Goal: Information Seeking & Learning: Get advice/opinions

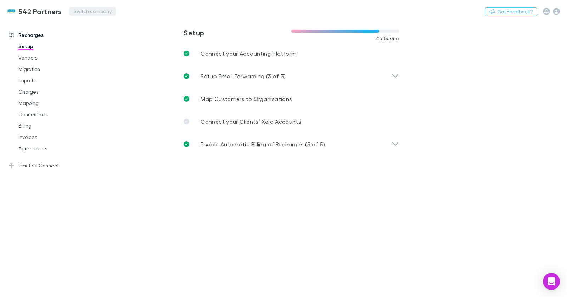
click at [79, 11] on button "Switch company" at bounding box center [92, 11] width 47 height 9
type input "*****"
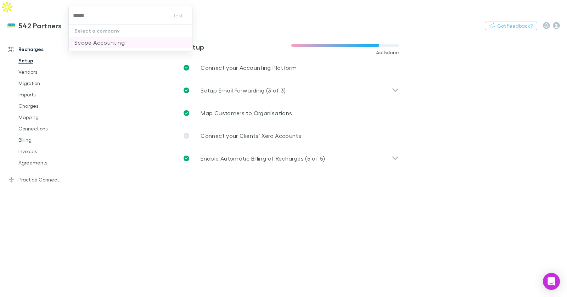
click at [84, 43] on p "Scope Accounting" at bounding box center [99, 42] width 50 height 9
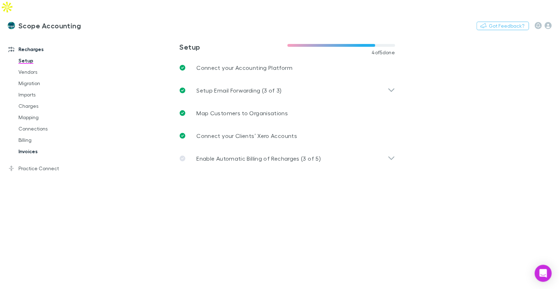
click at [33, 146] on link "Invoices" at bounding box center [49, 151] width 77 height 11
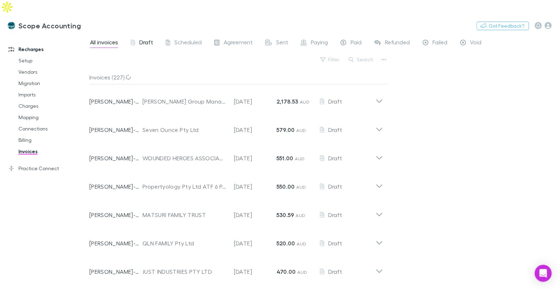
click at [146, 39] on span "Draft" at bounding box center [146, 43] width 14 height 9
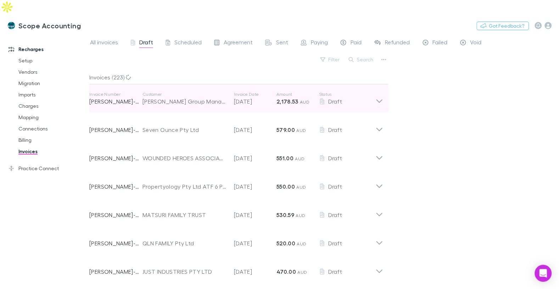
click at [191, 91] on p "Customer" at bounding box center [184, 94] width 84 height 6
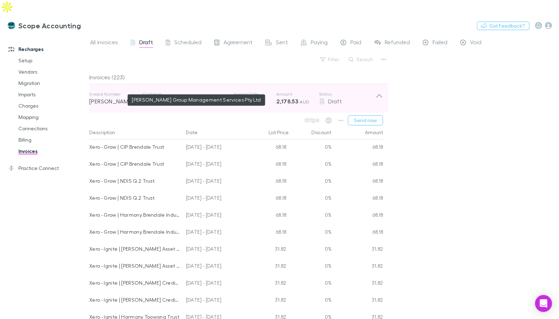
click at [158, 97] on div "Rhodes Group Management Services Pty Ltd" at bounding box center [184, 101] width 84 height 9
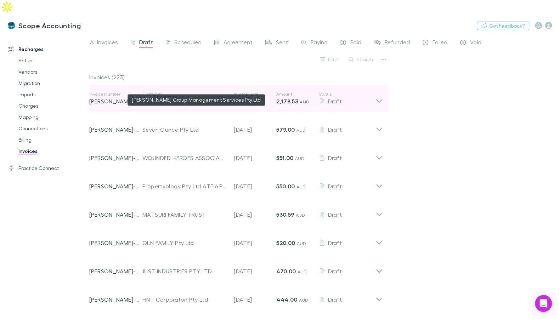
click at [156, 97] on div "[PERSON_NAME] Group Management Services Pty Ltd" at bounding box center [184, 101] width 84 height 9
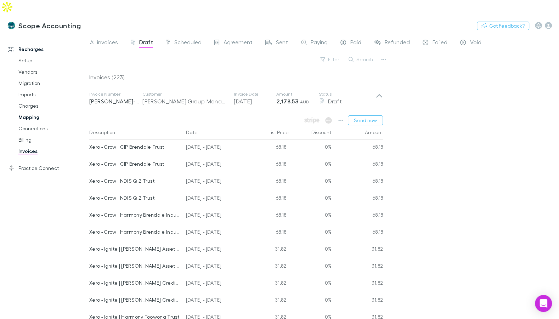
click at [31, 112] on link "Mapping" at bounding box center [49, 117] width 77 height 11
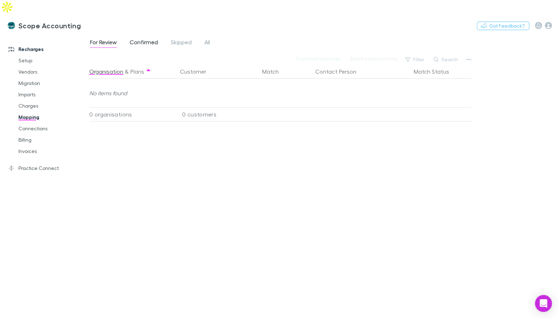
click at [139, 39] on span "Confirmed" at bounding box center [144, 43] width 28 height 9
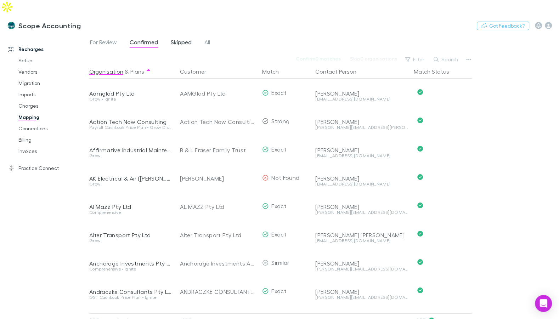
click at [173, 39] on span "Skipped" at bounding box center [181, 43] width 21 height 9
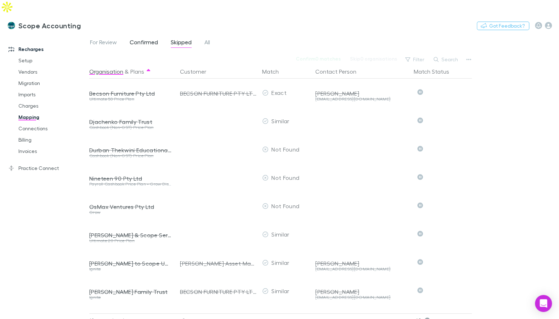
click at [145, 39] on span "Confirmed" at bounding box center [144, 43] width 28 height 9
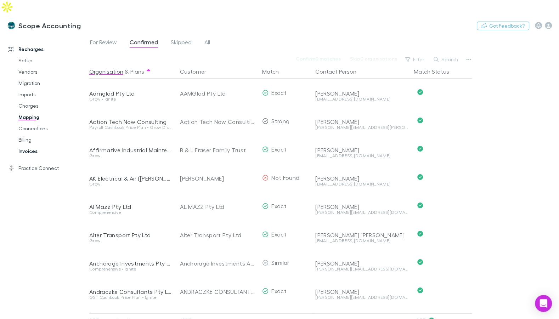
click at [35, 146] on link "Invoices" at bounding box center [49, 151] width 77 height 11
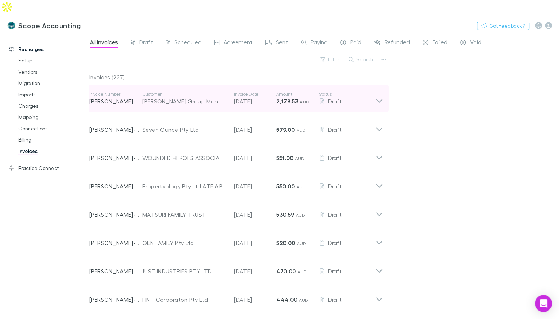
click at [241, 94] on div "Invoice Number RECH-0215 Customer Rhodes Group Management Services Pty Ltd Invo…" at bounding box center [232, 99] width 286 height 26
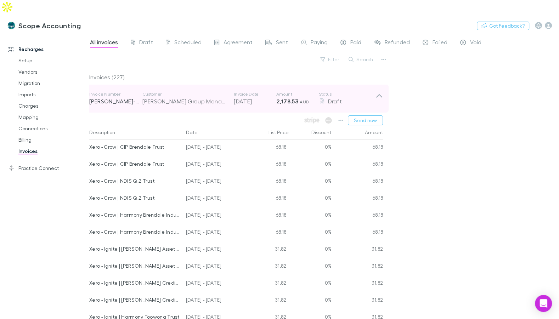
click at [241, 94] on div "Invoice Number RECH-0215 Customer Rhodes Group Management Services Pty Ltd Invo…" at bounding box center [232, 99] width 286 height 26
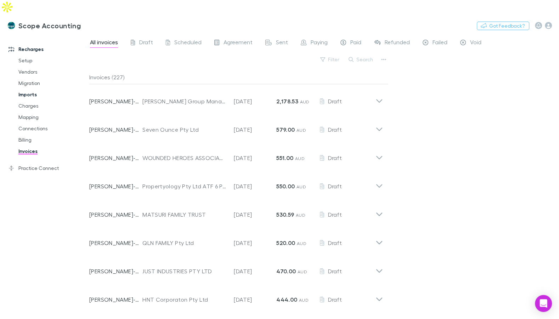
click at [32, 89] on link "Imports" at bounding box center [49, 94] width 77 height 11
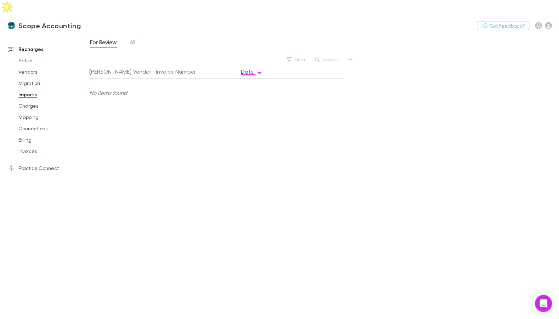
click at [137, 38] on div "For Review All" at bounding box center [115, 43] width 52 height 11
click at [135, 39] on span "All" at bounding box center [133, 43] width 6 height 9
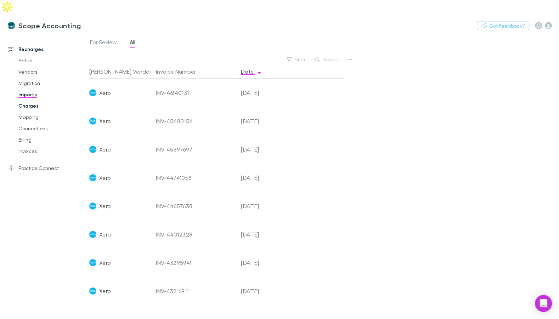
click at [37, 100] on link "Charges" at bounding box center [49, 105] width 77 height 11
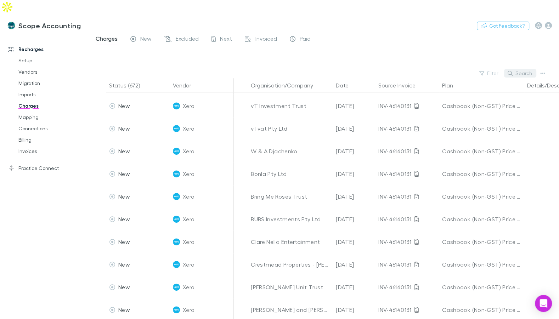
scroll to position [345, 0]
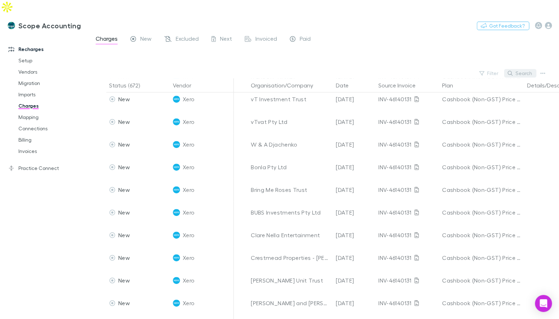
click at [520, 69] on button "Search" at bounding box center [520, 73] width 32 height 9
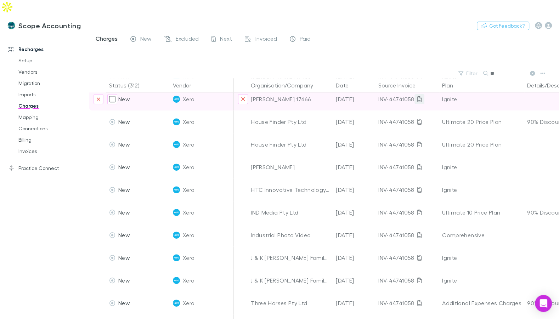
type input "**"
click at [417, 96] on icon at bounding box center [419, 99] width 4 height 6
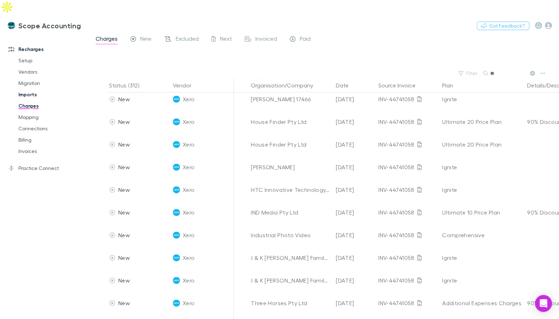
click at [30, 89] on link "Imports" at bounding box center [49, 94] width 77 height 11
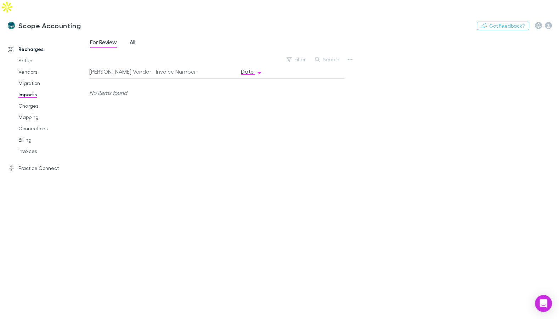
click at [135, 39] on span "All" at bounding box center [133, 43] width 6 height 9
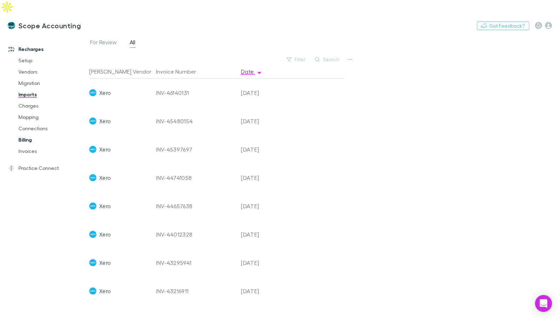
drag, startPoint x: 32, startPoint y: 137, endPoint x: 44, endPoint y: 128, distance: 15.0
click at [32, 146] on link "Invoices" at bounding box center [49, 151] width 77 height 11
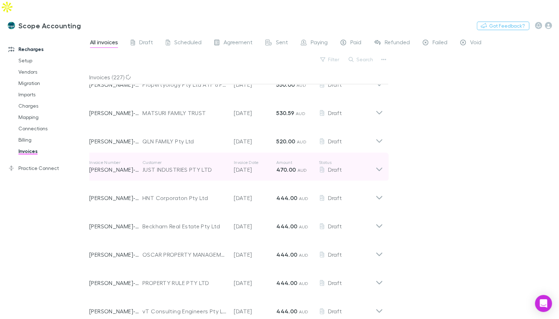
scroll to position [102, 0]
drag, startPoint x: 188, startPoint y: 154, endPoint x: 182, endPoint y: 153, distance: 6.1
click at [188, 165] on div "JUST INDUSTRIES PTY LTD" at bounding box center [184, 169] width 84 height 9
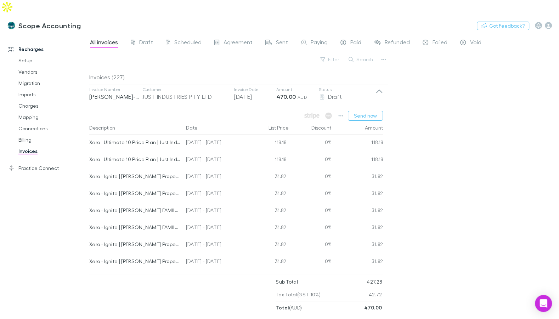
scroll to position [170, 0]
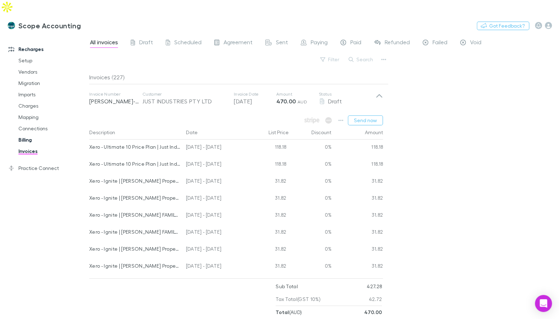
click at [27, 134] on link "Billing" at bounding box center [49, 139] width 77 height 11
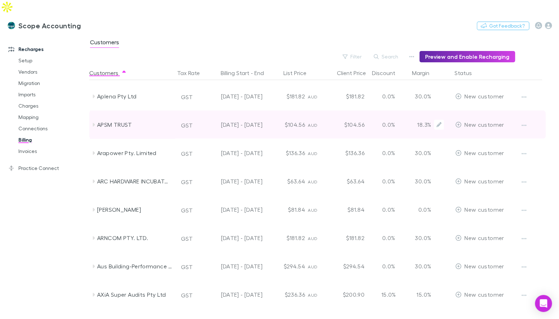
scroll to position [292, 0]
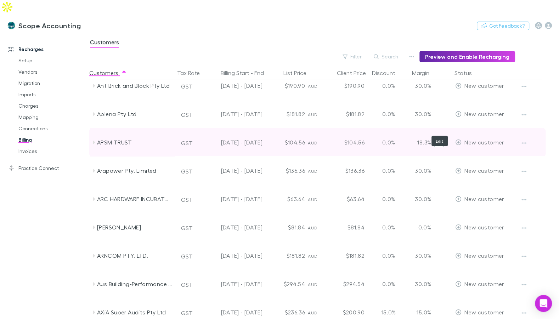
click at [442, 137] on button "Edit" at bounding box center [439, 142] width 10 height 10
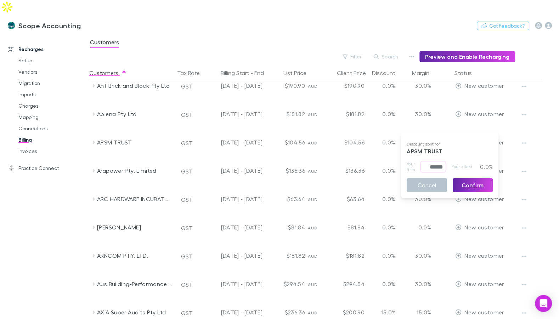
click at [527, 56] on div at bounding box center [279, 159] width 559 height 319
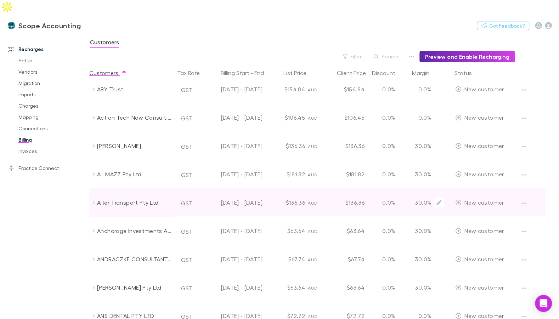
scroll to position [31, 0]
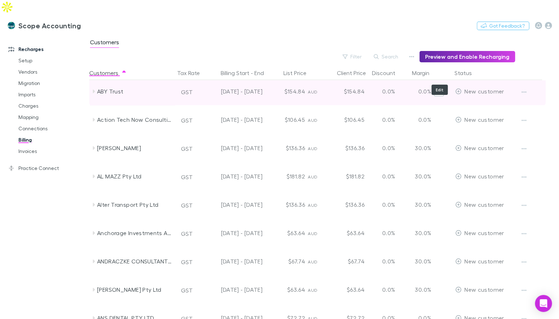
click at [439, 89] on icon "Edit" at bounding box center [439, 91] width 5 height 5
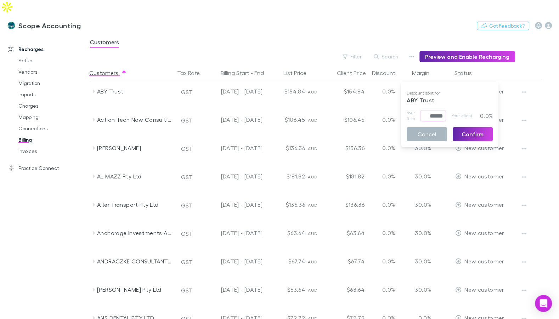
click at [420, 137] on button "Cancel" at bounding box center [427, 134] width 40 height 14
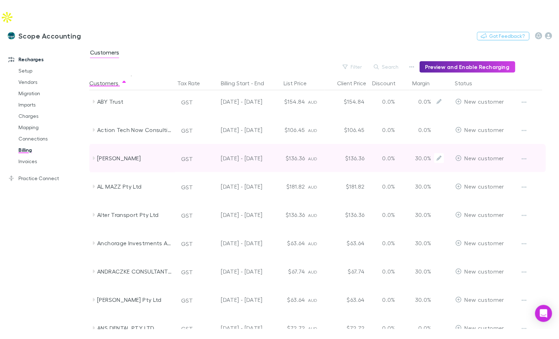
scroll to position [32, 0]
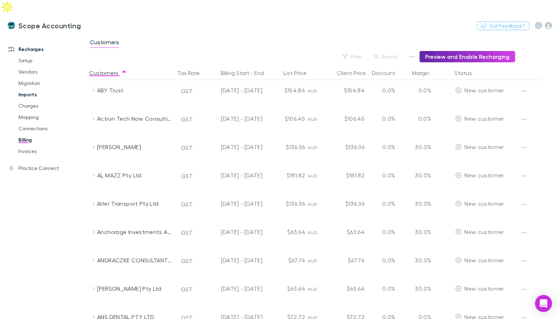
click at [32, 89] on link "Imports" at bounding box center [49, 94] width 77 height 11
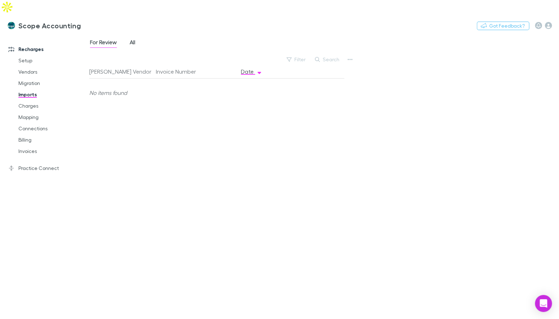
click at [134, 39] on span "All" at bounding box center [133, 43] width 6 height 9
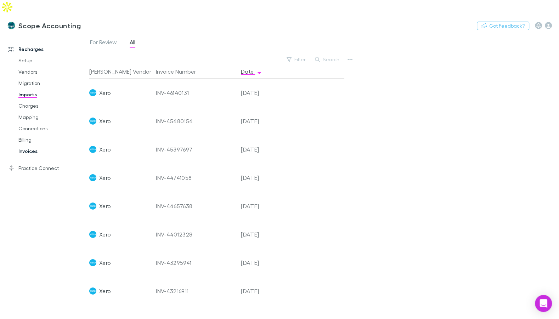
click at [30, 146] on link "Invoices" at bounding box center [49, 151] width 77 height 11
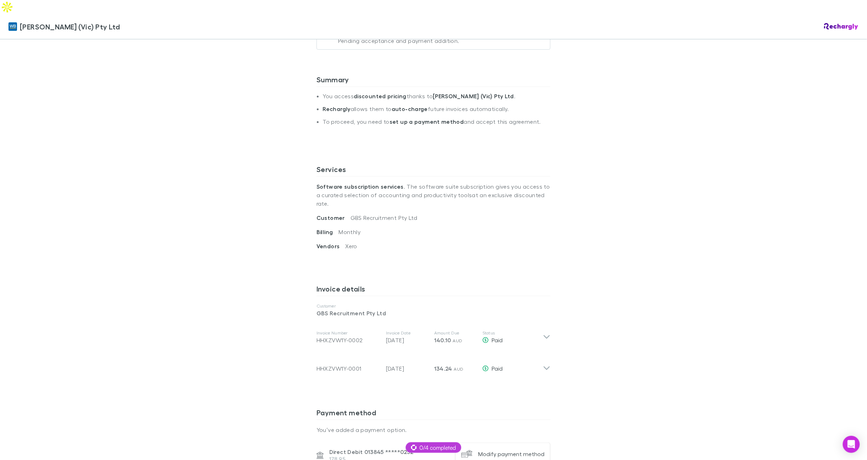
scroll to position [135, 0]
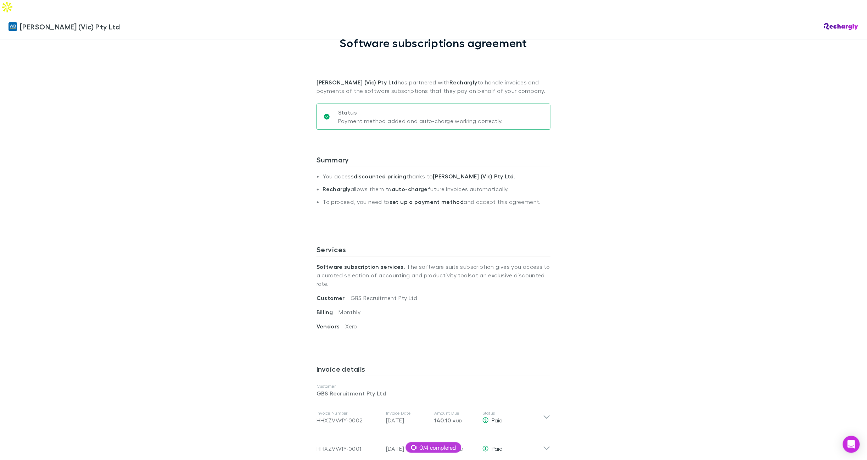
scroll to position [62, 0]
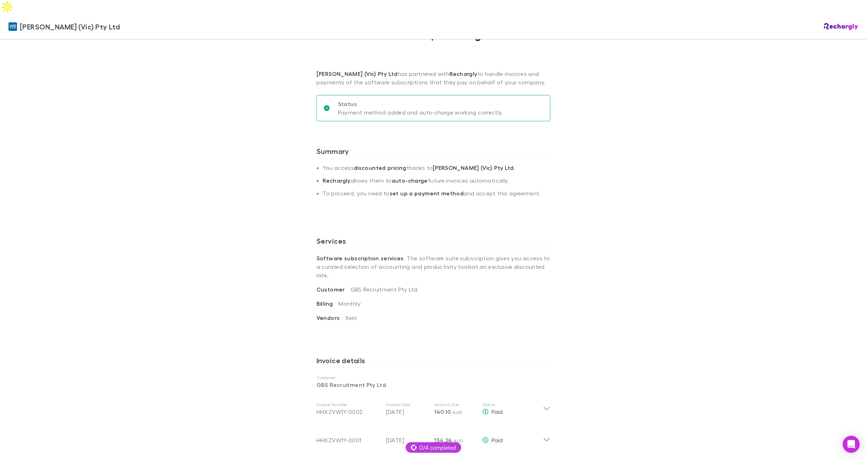
click at [376, 254] on strong "Software subscription services" at bounding box center [359, 257] width 87 height 7
copy p "Software subscription services . The software suite subscription gives you acce…"
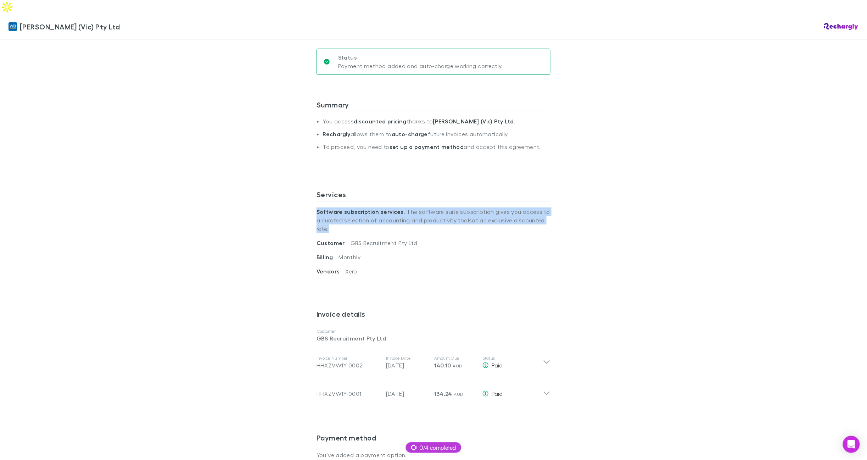
scroll to position [107, 0]
click at [373, 204] on p "Software subscription services . The software suite subscription gives you acce…" at bounding box center [433, 221] width 234 height 37
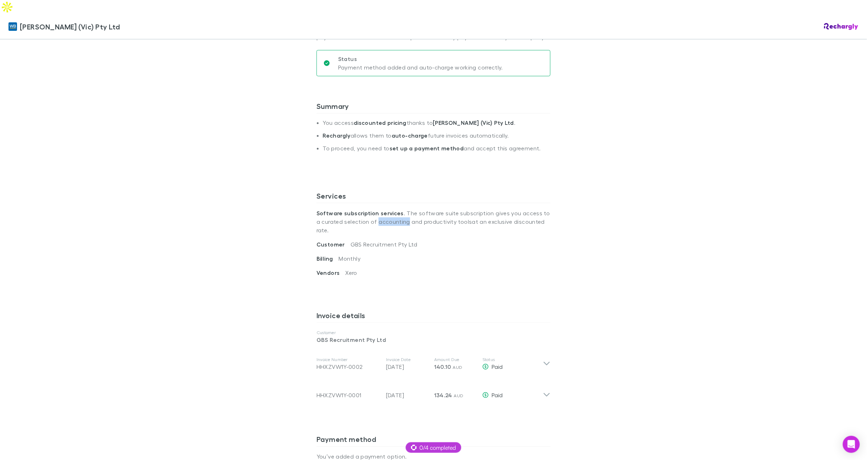
click at [373, 204] on p "Software subscription services . The software suite subscription gives you acce…" at bounding box center [433, 221] width 234 height 37
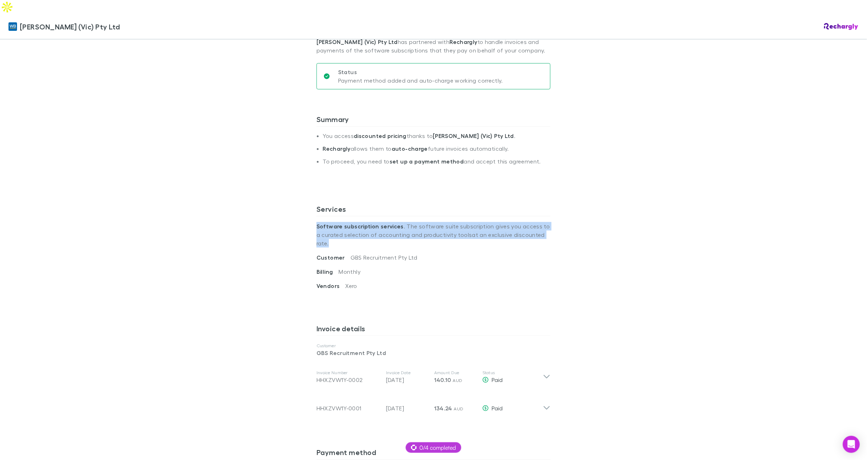
scroll to position [119, 0]
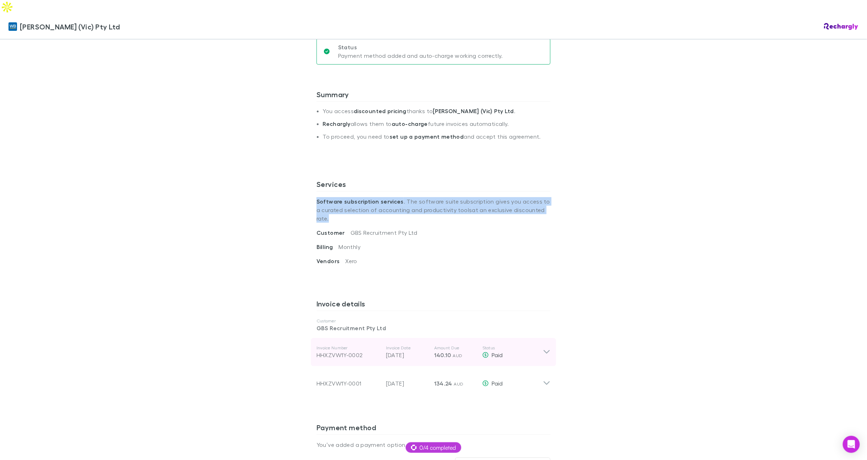
click at [446, 351] on span "140.10" at bounding box center [442, 354] width 17 height 7
click at [455, 350] on p "140.10 AUD" at bounding box center [455, 354] width 43 height 9
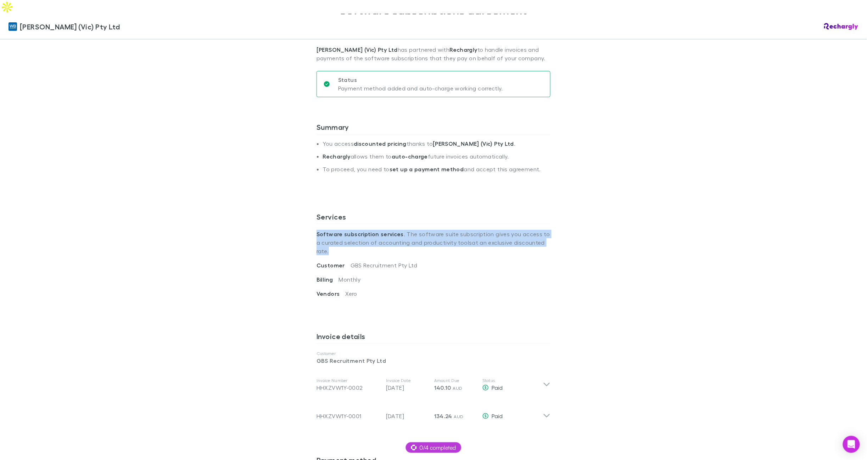
scroll to position [86, 0]
click at [391, 225] on p "Software subscription services . The software suite subscription gives you acce…" at bounding box center [433, 242] width 234 height 37
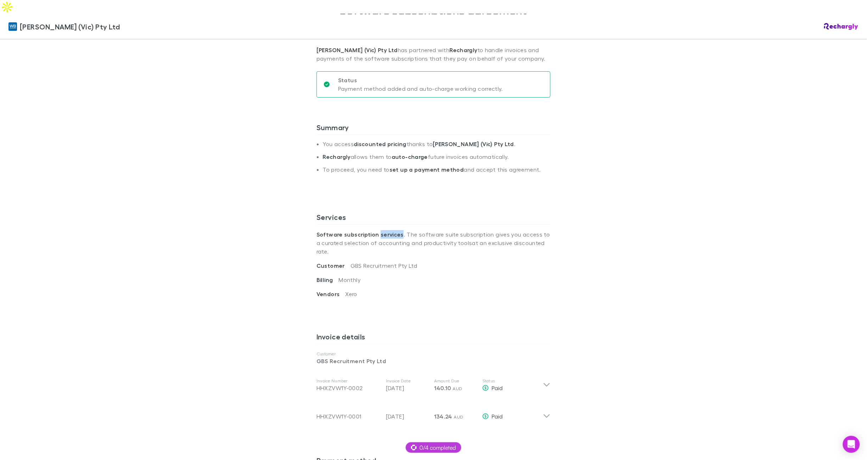
click at [391, 225] on p "Software subscription services . The software suite subscription gives you acce…" at bounding box center [433, 242] width 234 height 37
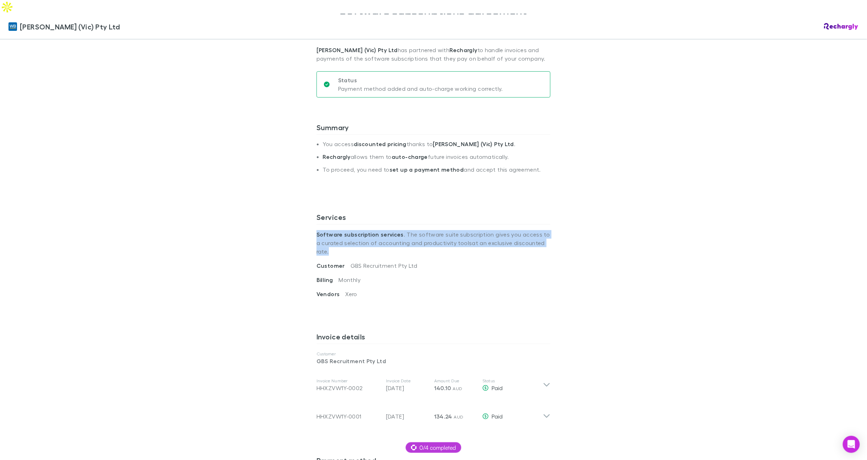
click at [391, 225] on p "Software subscription services . The software suite subscription gives you acce…" at bounding box center [433, 242] width 234 height 37
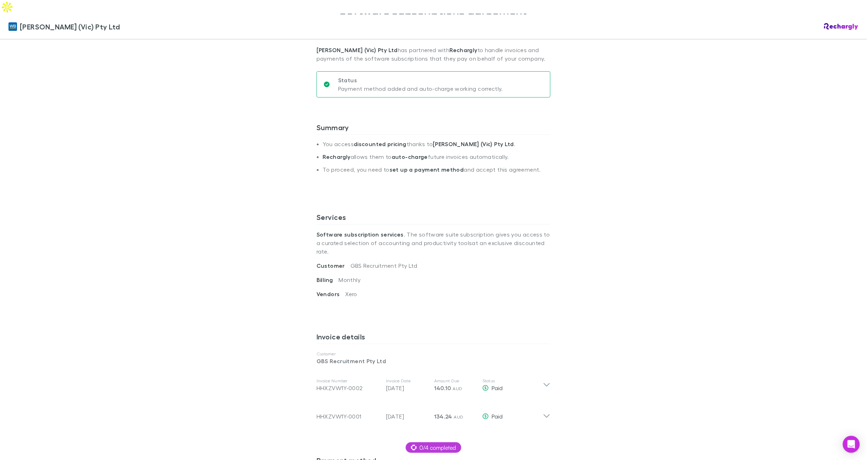
drag, startPoint x: 429, startPoint y: 237, endPoint x: 413, endPoint y: 242, distance: 17.1
click at [429, 237] on p "Software subscription services . The software suite subscription gives you acce…" at bounding box center [433, 242] width 234 height 37
click at [849, 440] on icon "Open Intercom Messenger" at bounding box center [851, 443] width 9 height 9
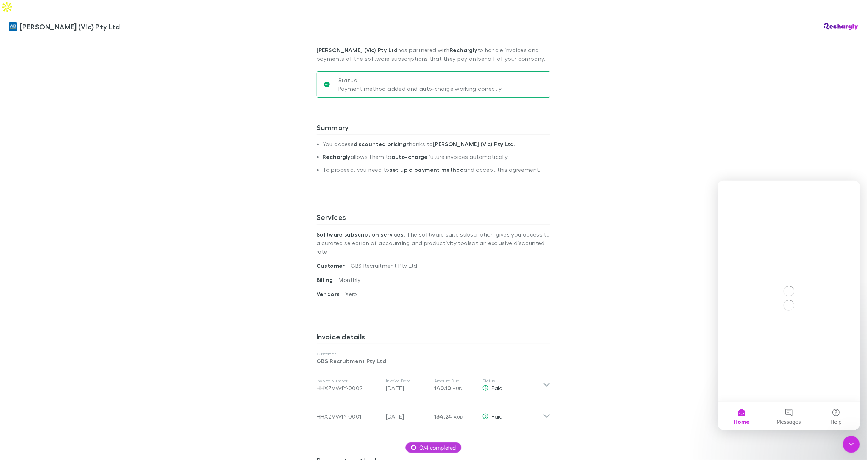
scroll to position [0, 0]
click at [831, 415] on button "Help" at bounding box center [835, 415] width 47 height 28
click at [764, 204] on input "Search for help" at bounding box center [788, 204] width 133 height 13
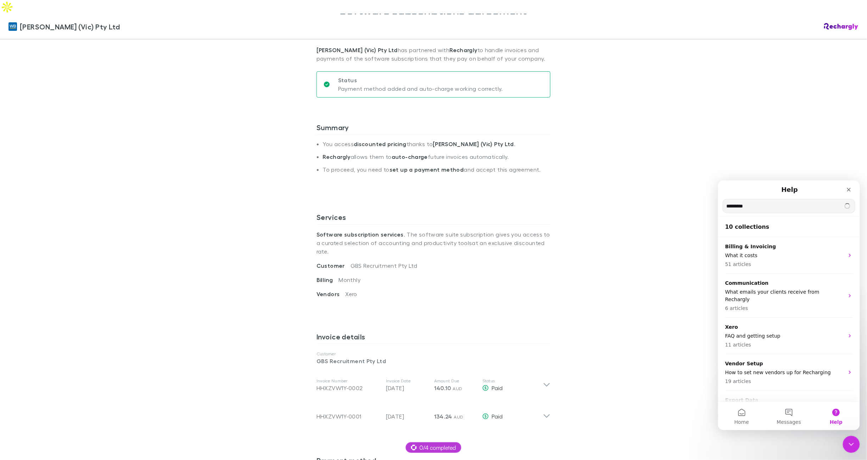
type input "*********"
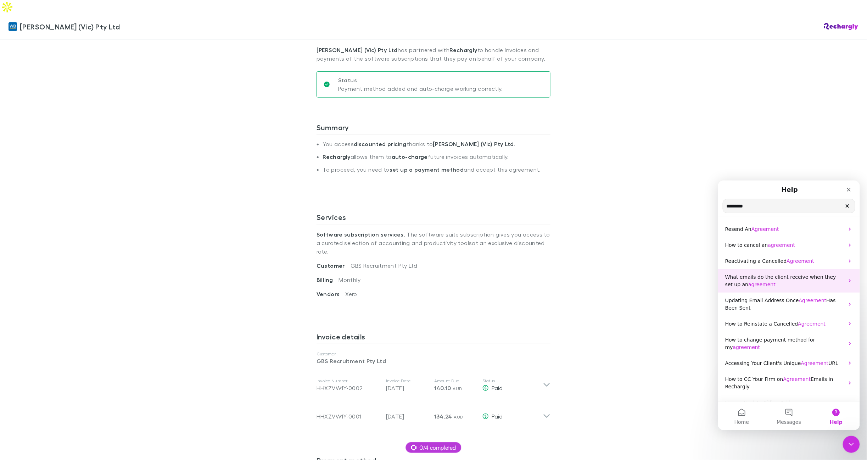
click at [756, 276] on span "What emails do the client receive when they set up an" at bounding box center [780, 280] width 111 height 13
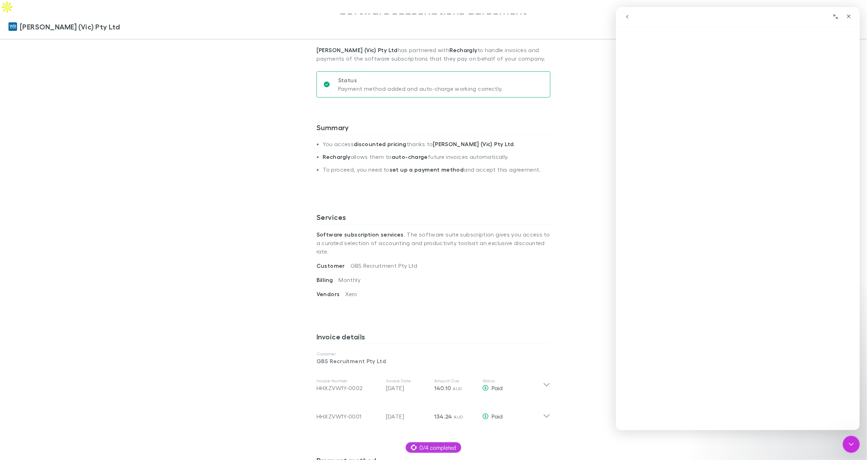
scroll to position [42, 0]
